Goal: Task Accomplishment & Management: Manage account settings

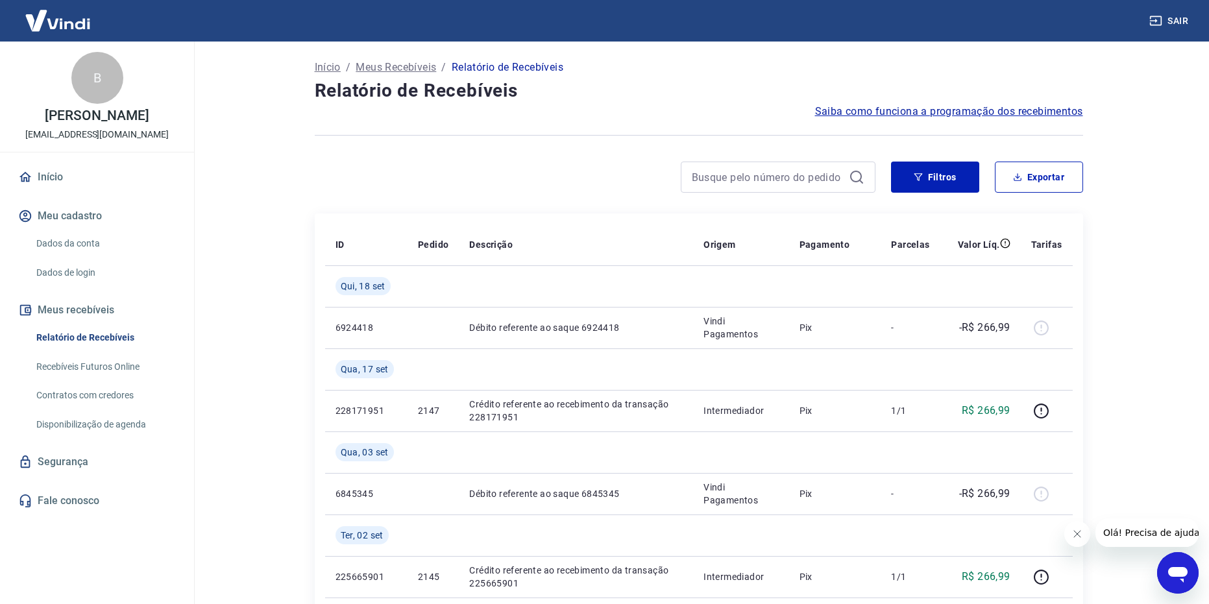
click at [101, 365] on link "Recebíveis Futuros Online" at bounding box center [104, 367] width 147 height 27
click at [83, 308] on button "Meus recebíveis" at bounding box center [97, 310] width 163 height 29
click at [69, 175] on link "Início" at bounding box center [97, 177] width 163 height 29
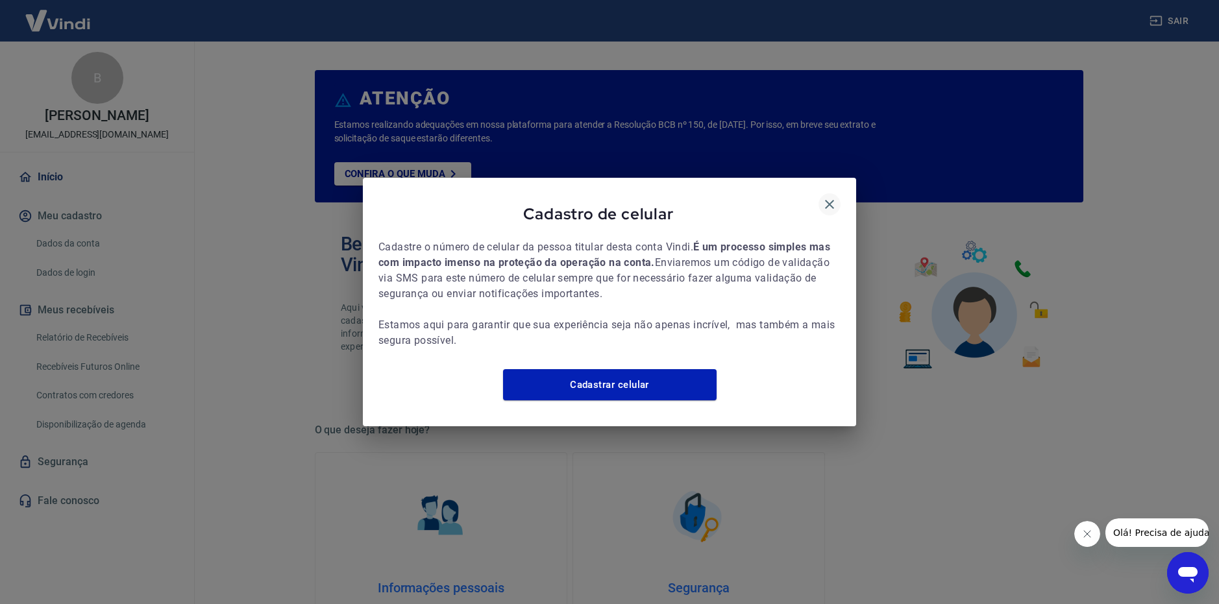
click at [835, 197] on icon "button" at bounding box center [830, 205] width 16 height 16
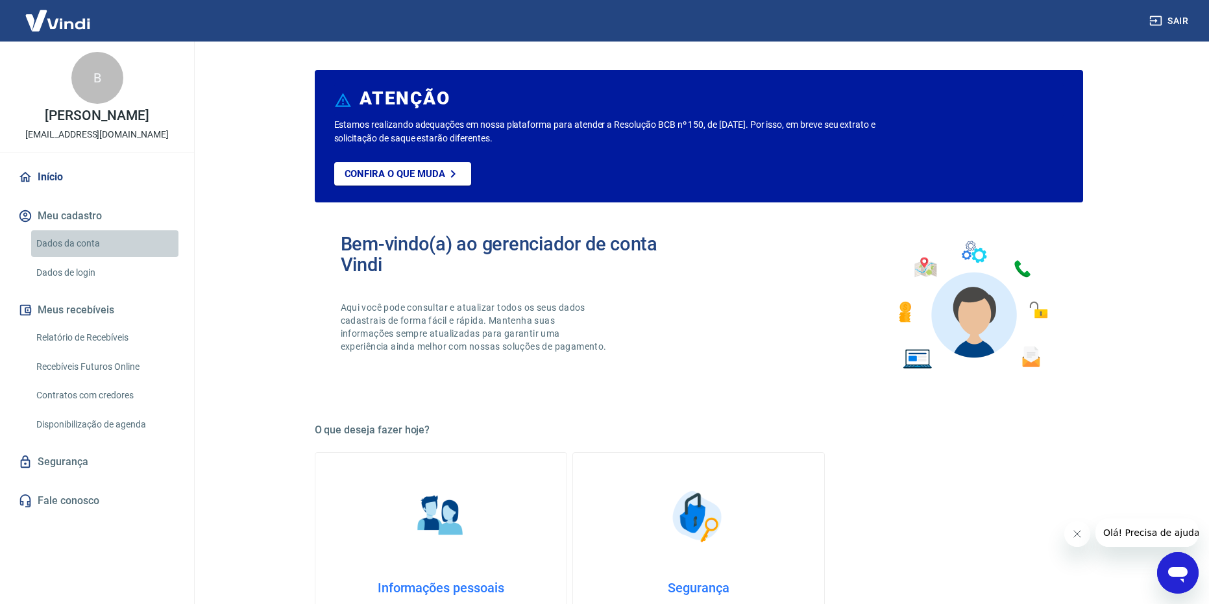
click at [97, 242] on link "Dados da conta" at bounding box center [104, 243] width 147 height 27
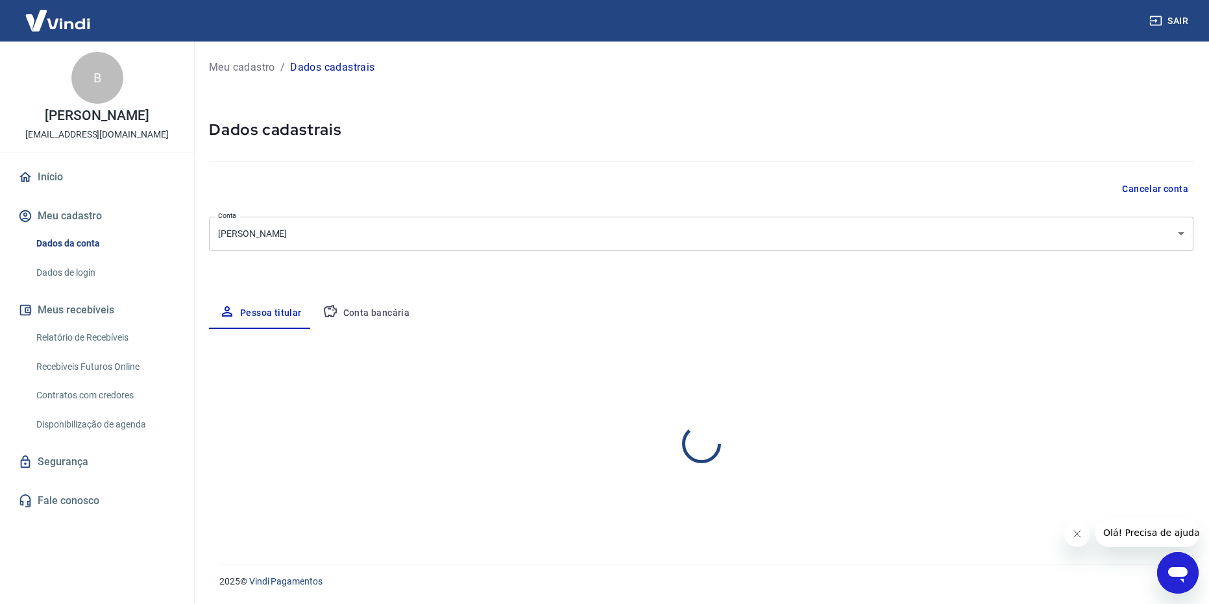
select select "SP"
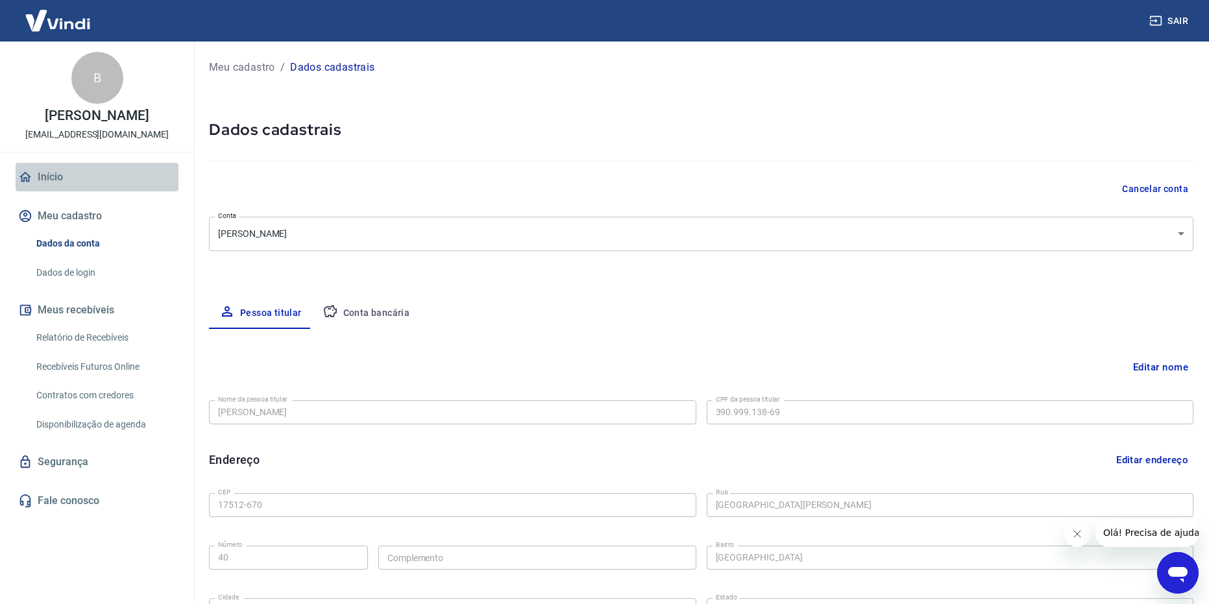
click at [79, 181] on link "Início" at bounding box center [97, 177] width 163 height 29
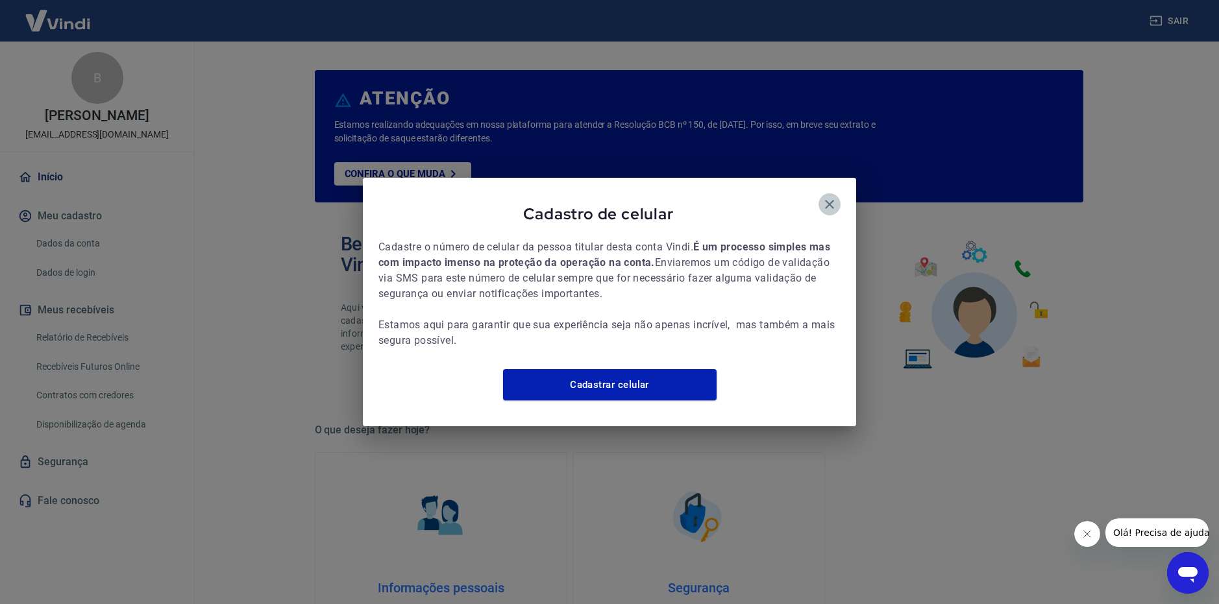
click at [827, 197] on icon "button" at bounding box center [830, 205] width 16 height 16
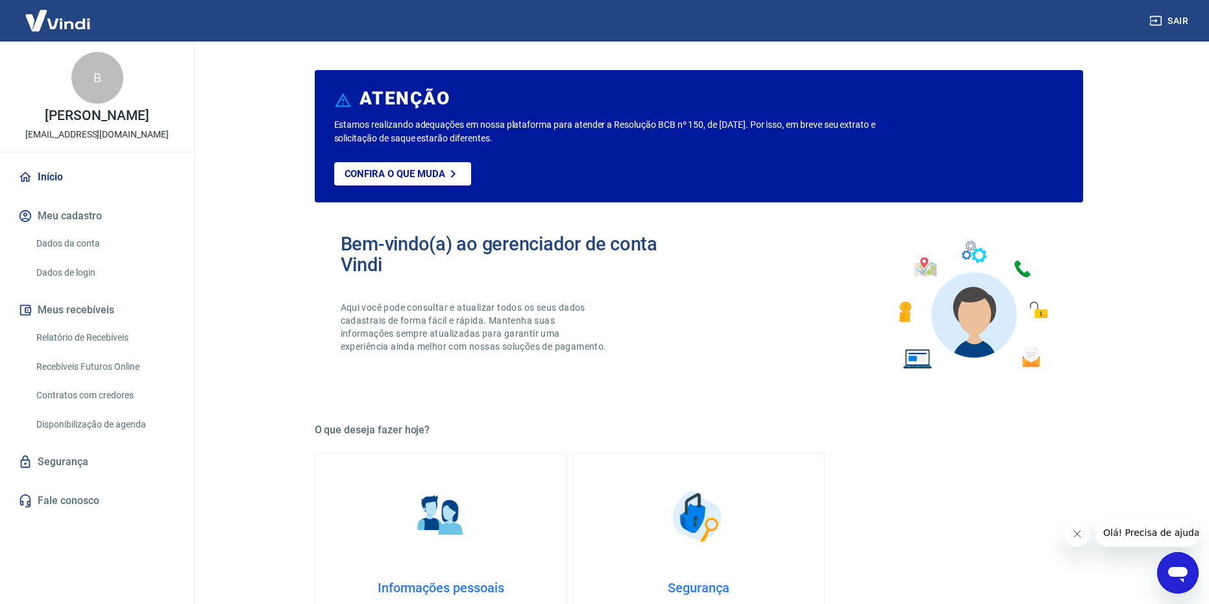
click at [57, 168] on link "Início" at bounding box center [97, 177] width 163 height 29
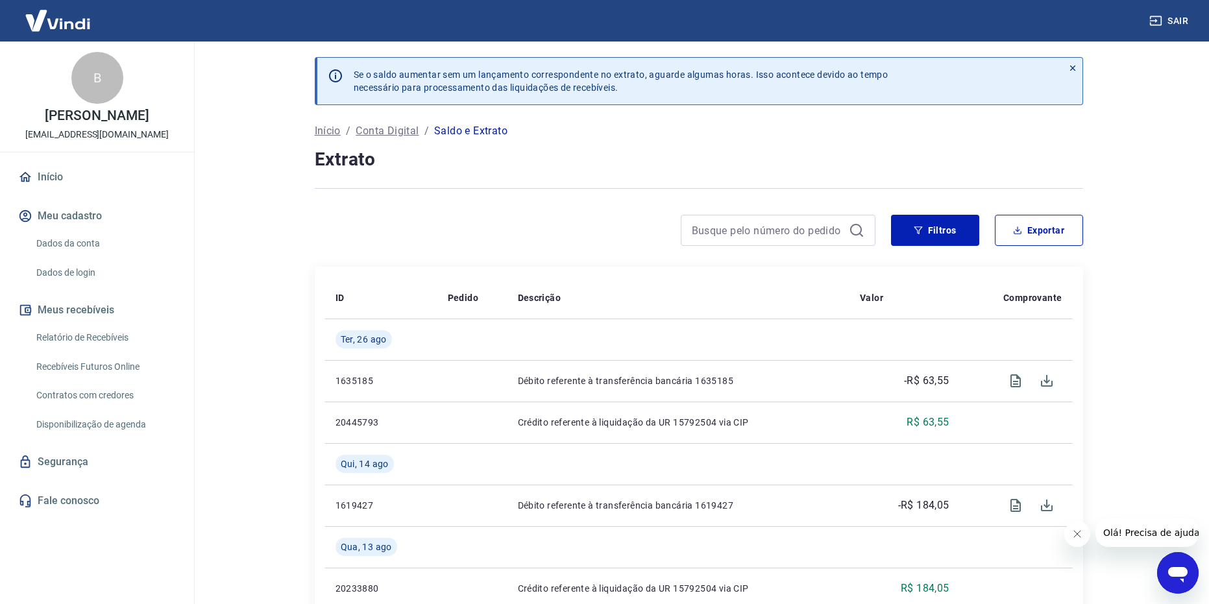
click at [391, 128] on p "Conta Digital" at bounding box center [387, 131] width 63 height 16
